Goal: Task Accomplishment & Management: Use online tool/utility

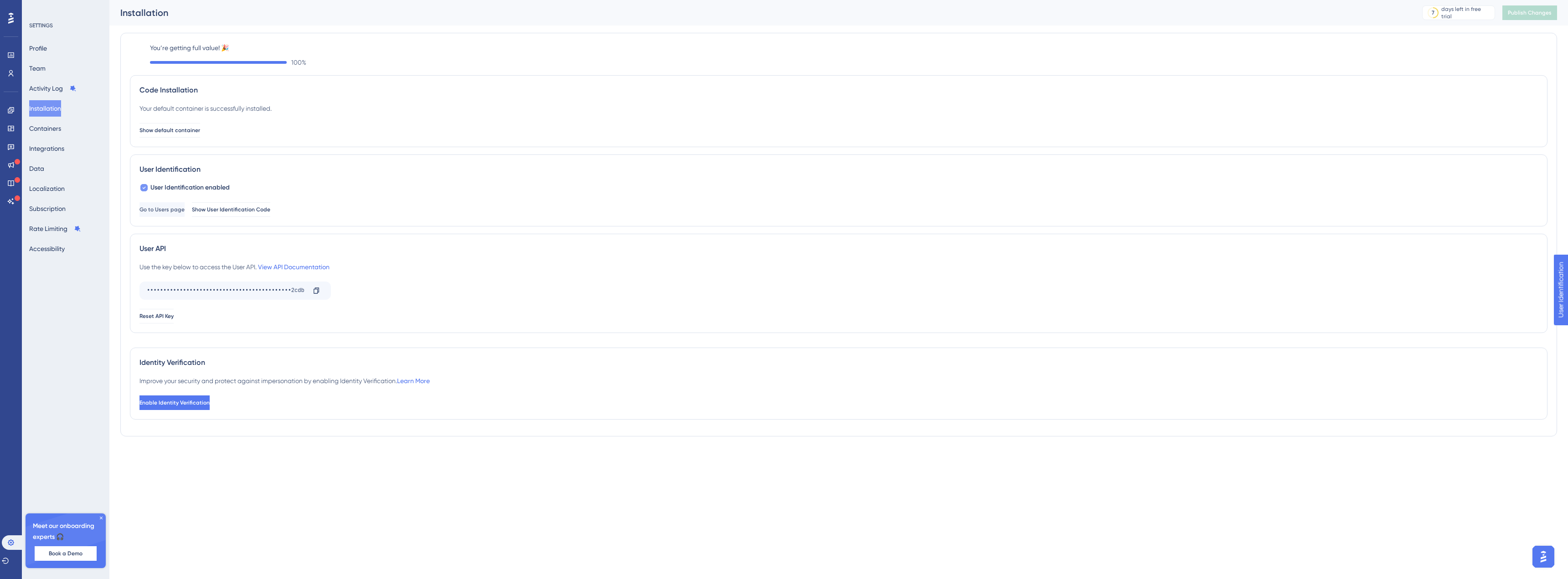
click at [143, 186] on icon at bounding box center [144, 188] width 3 height 8
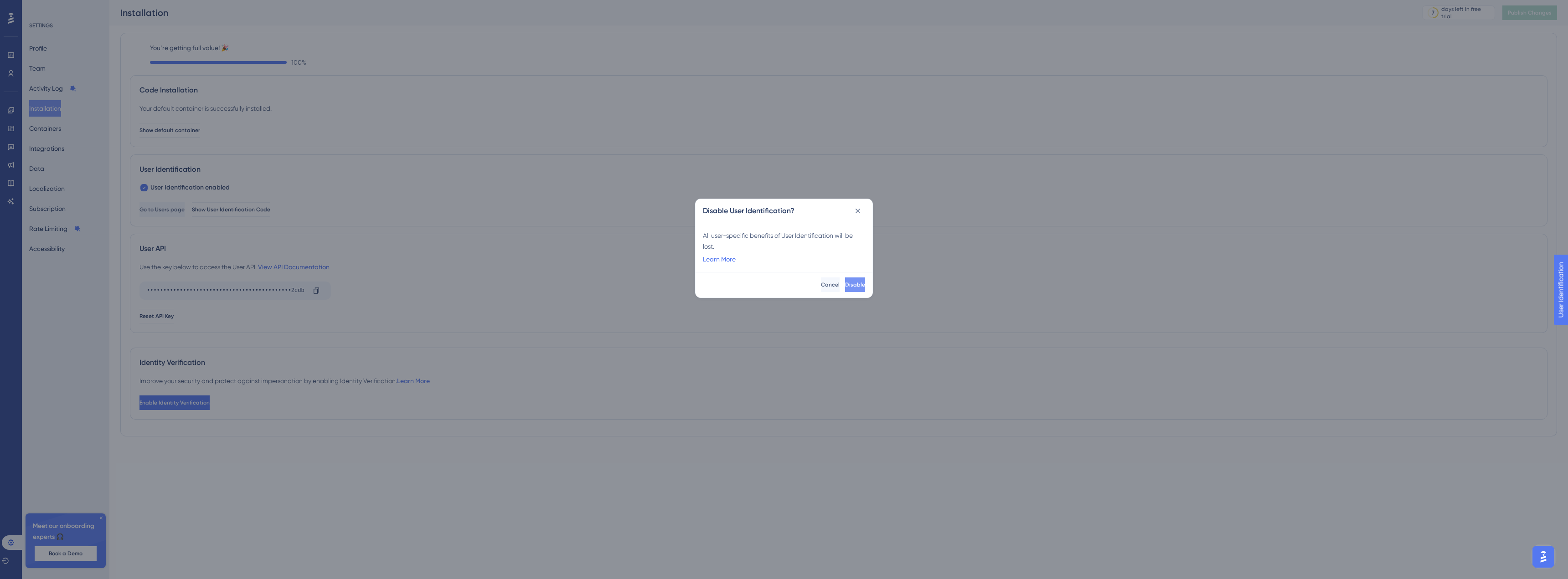
click at [845, 287] on span "Disable" at bounding box center [855, 285] width 20 height 8
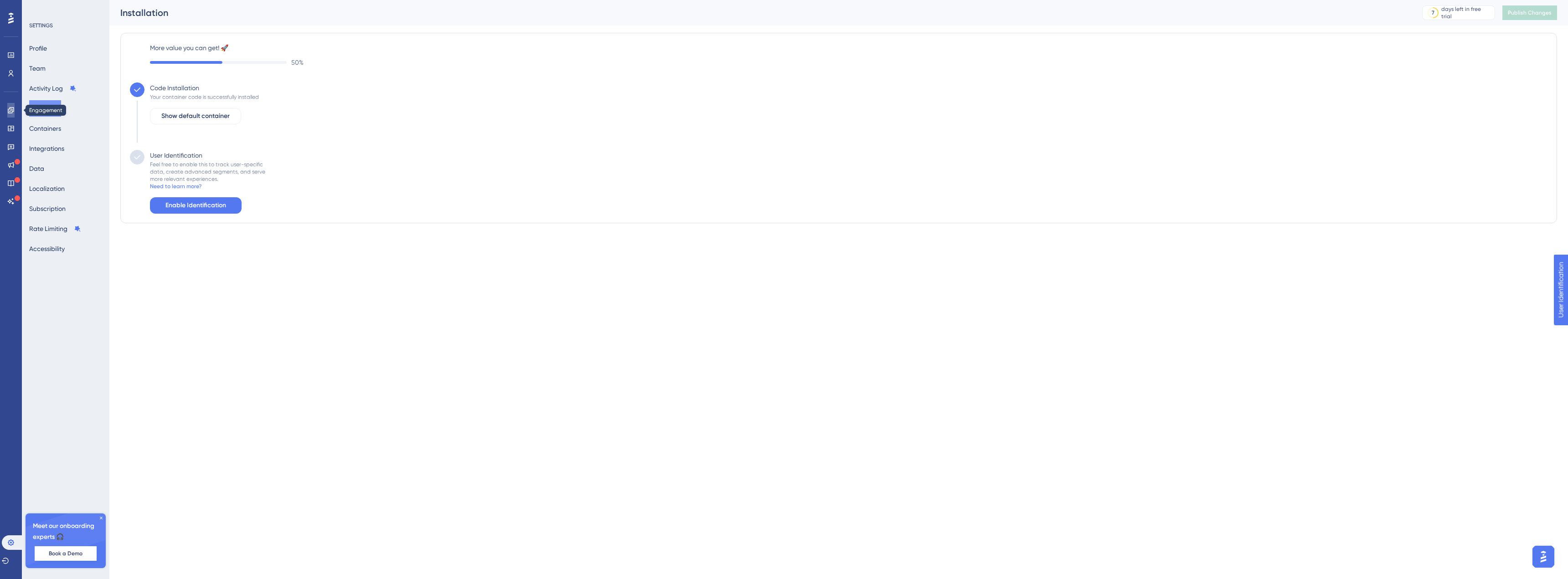
click at [12, 104] on link at bounding box center [11, 110] width 8 height 14
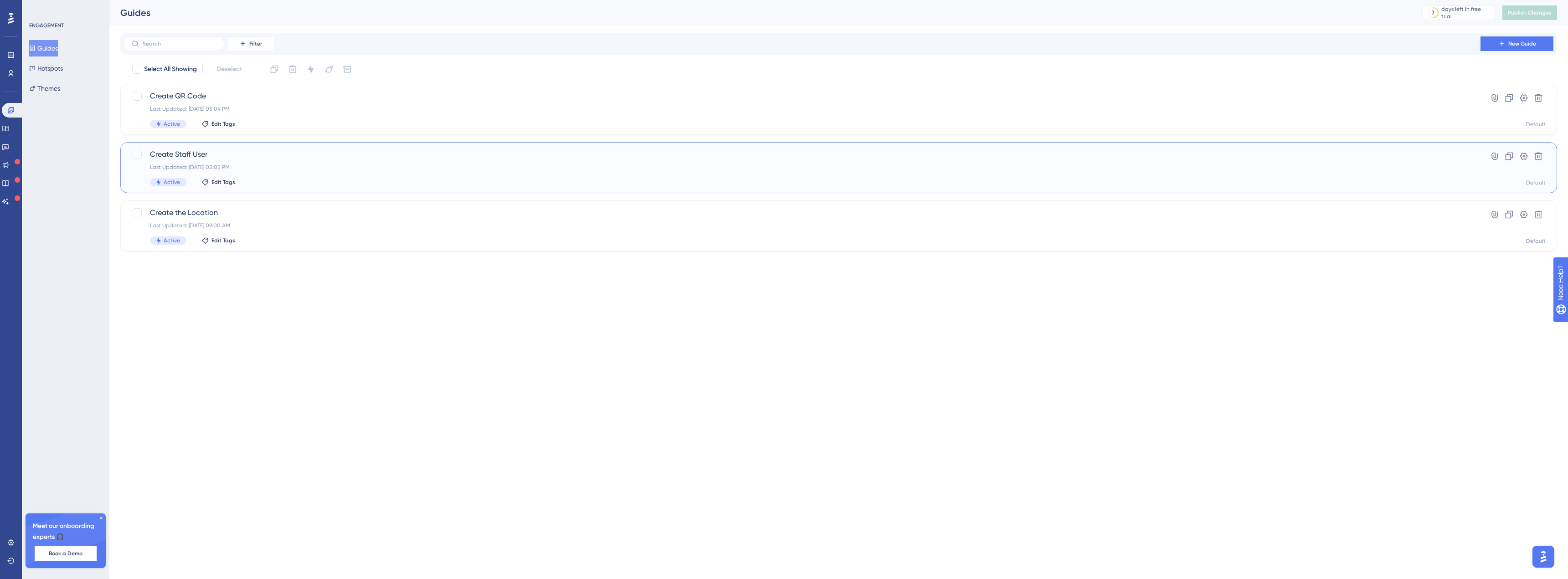
click at [172, 153] on span "Create Staff User" at bounding box center [802, 155] width 1304 height 11
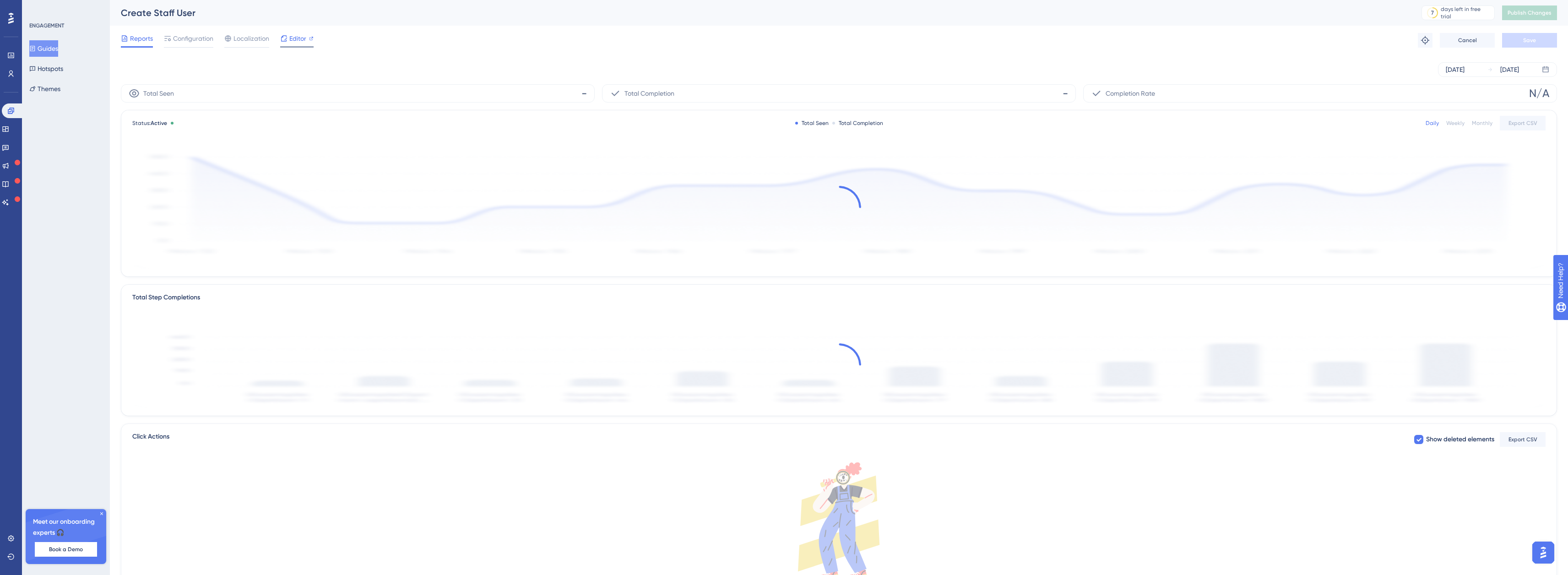
click at [302, 34] on span "Editor" at bounding box center [298, 39] width 17 height 11
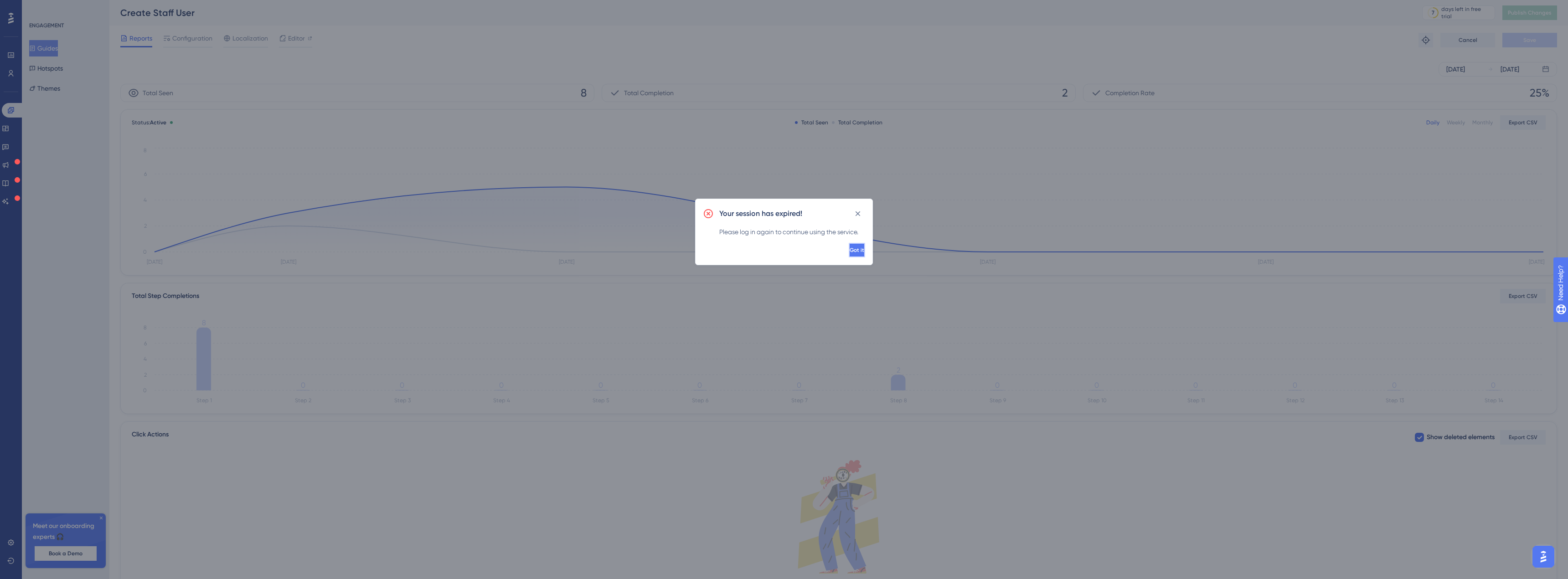
click at [852, 244] on button "Got it" at bounding box center [857, 250] width 16 height 14
